Goal: Task Accomplishment & Management: Use online tool/utility

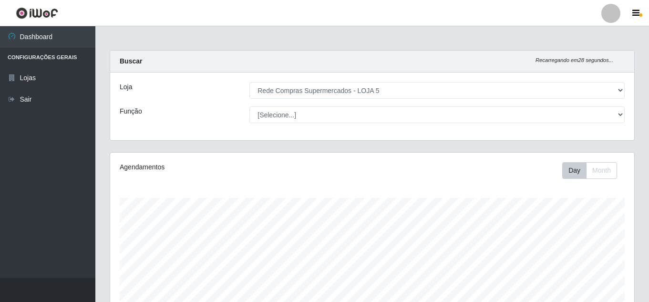
select select "397"
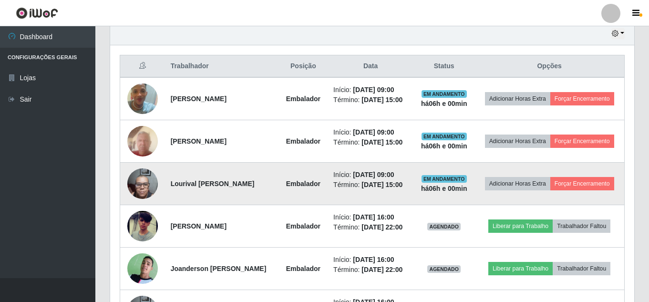
scroll to position [198, 524]
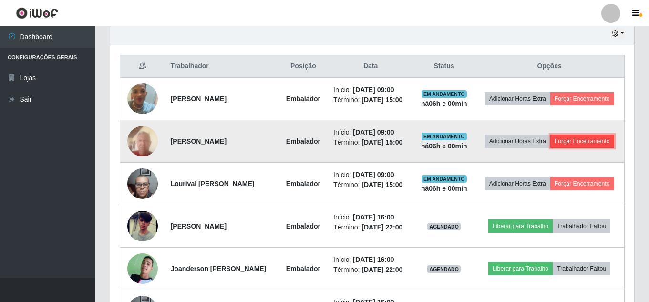
click at [550, 148] on button "Forçar Encerramento" at bounding box center [582, 141] width 64 height 13
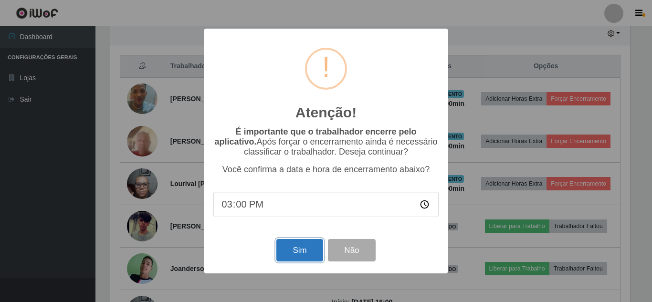
click at [301, 257] on button "Sim" at bounding box center [299, 250] width 46 height 22
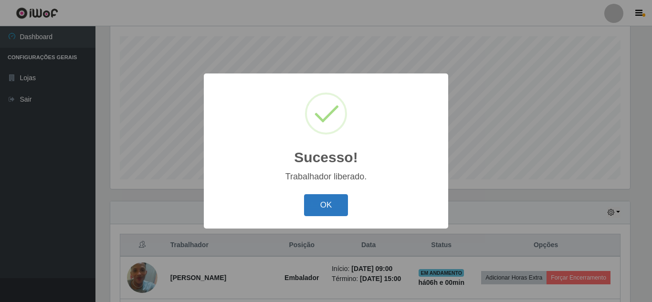
click at [320, 211] on button "OK" at bounding box center [326, 205] width 44 height 22
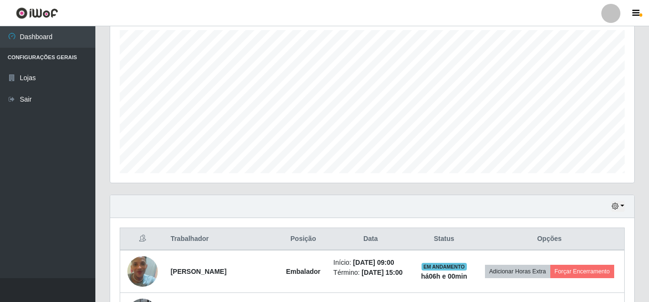
scroll to position [209, 0]
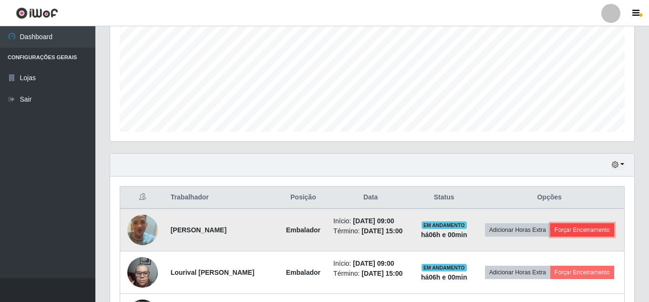
click at [561, 237] on button "Forçar Encerramento" at bounding box center [582, 229] width 64 height 13
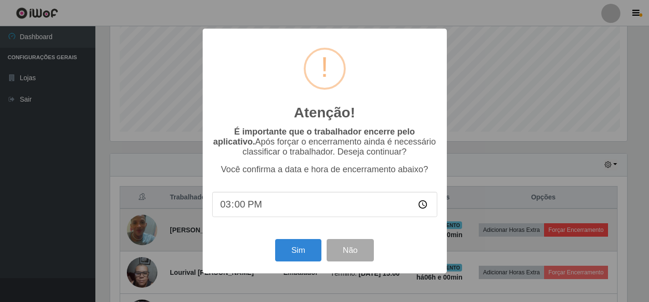
scroll to position [198, 519]
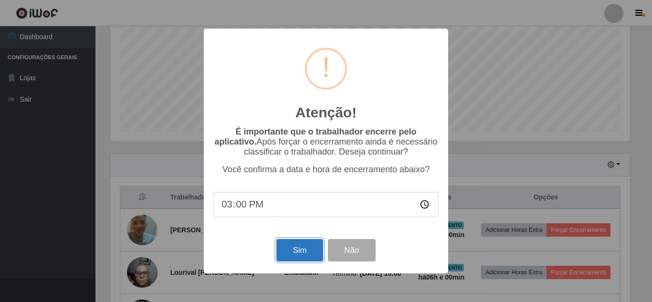
click at [294, 252] on button "Sim" at bounding box center [299, 250] width 46 height 22
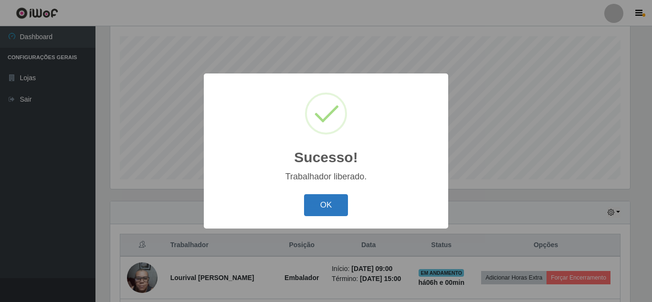
click at [337, 211] on button "OK" at bounding box center [326, 205] width 44 height 22
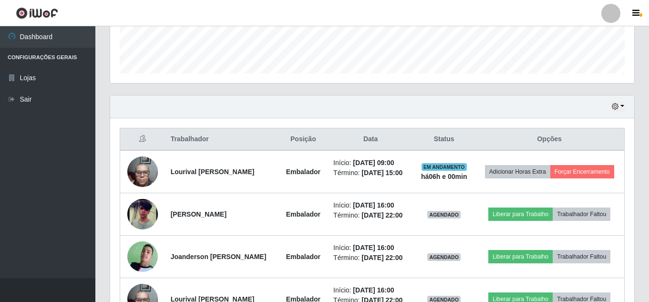
scroll to position [305, 0]
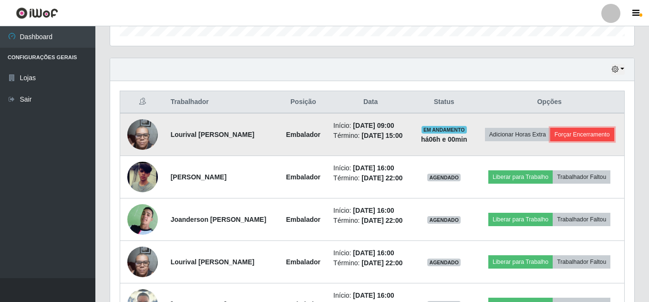
click at [551, 141] on button "Forçar Encerramento" at bounding box center [582, 134] width 64 height 13
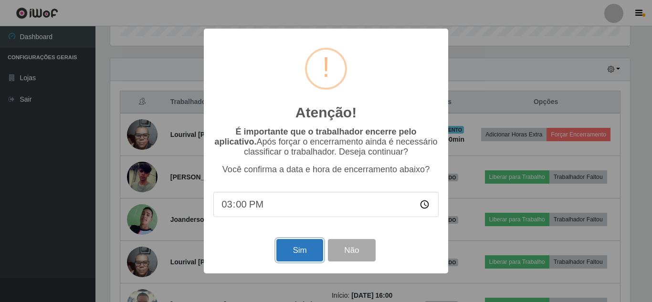
click at [299, 248] on button "Sim" at bounding box center [299, 250] width 46 height 22
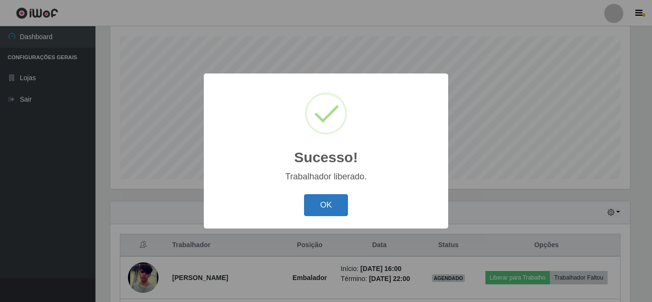
click at [317, 209] on button "OK" at bounding box center [326, 205] width 44 height 22
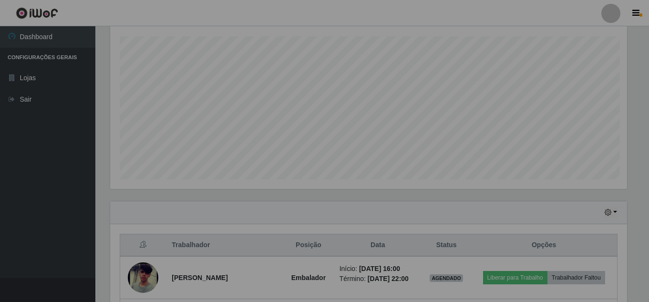
scroll to position [0, 0]
